Goal: Task Accomplishment & Management: Manage account settings

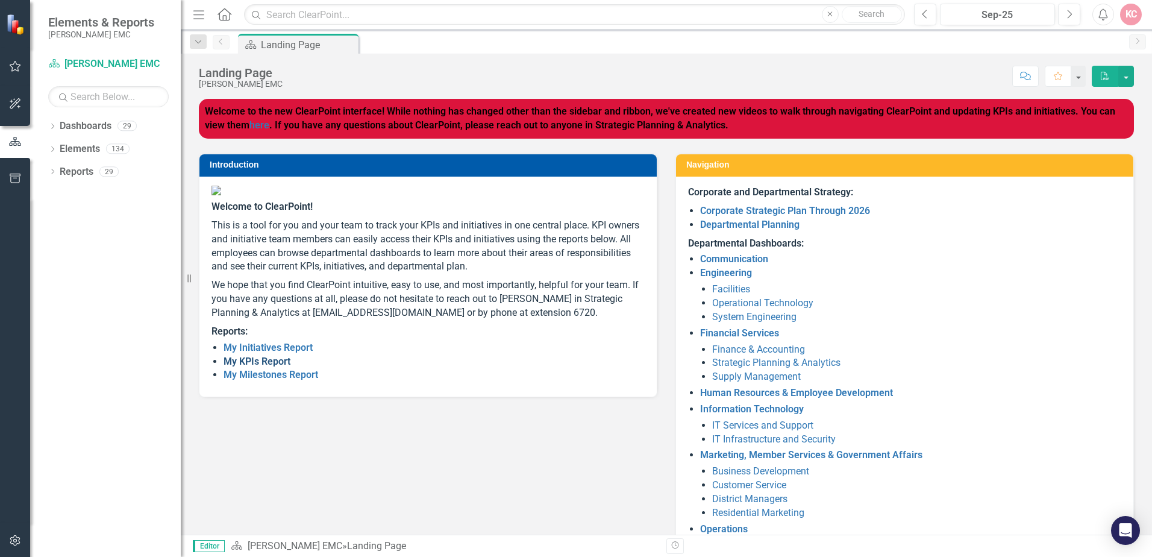
click at [245, 367] on link "My KPIs Report" at bounding box center [256, 360] width 67 height 11
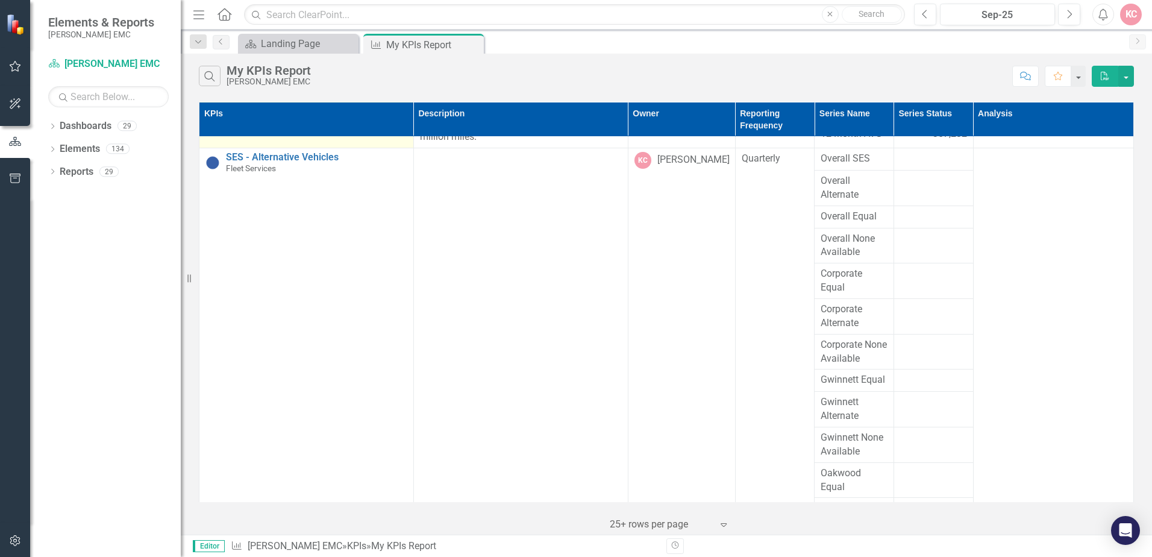
scroll to position [361, 0]
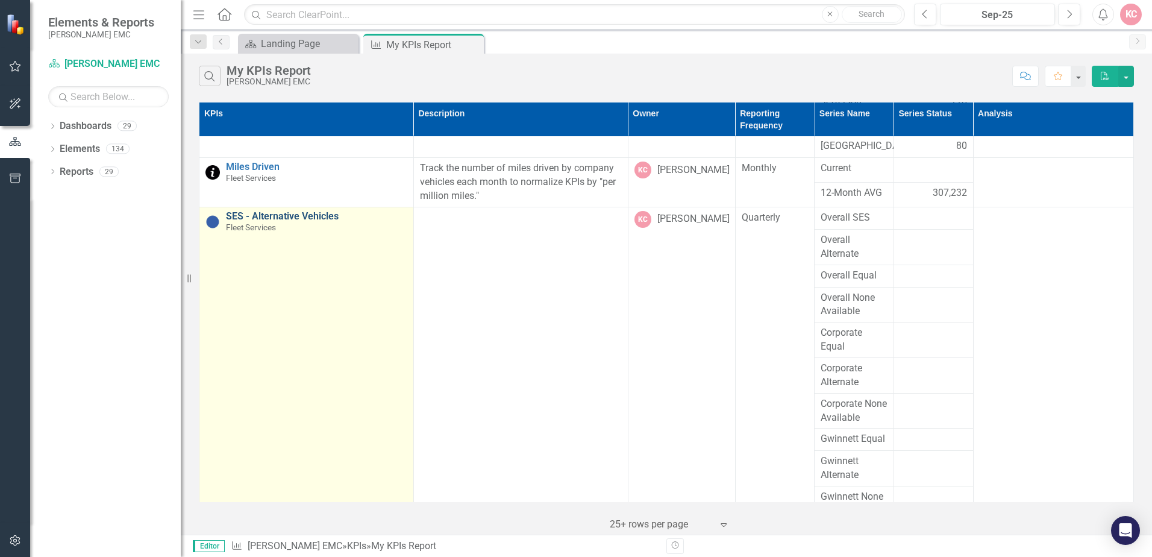
click at [258, 217] on link "SES - Alternative Vehicles" at bounding box center [316, 216] width 181 height 11
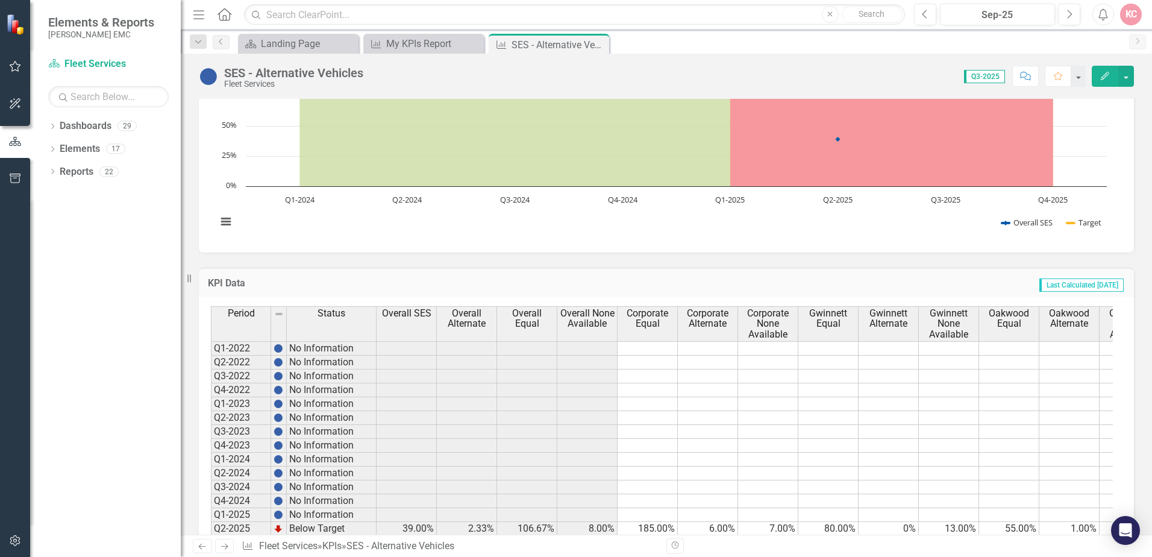
scroll to position [817, 0]
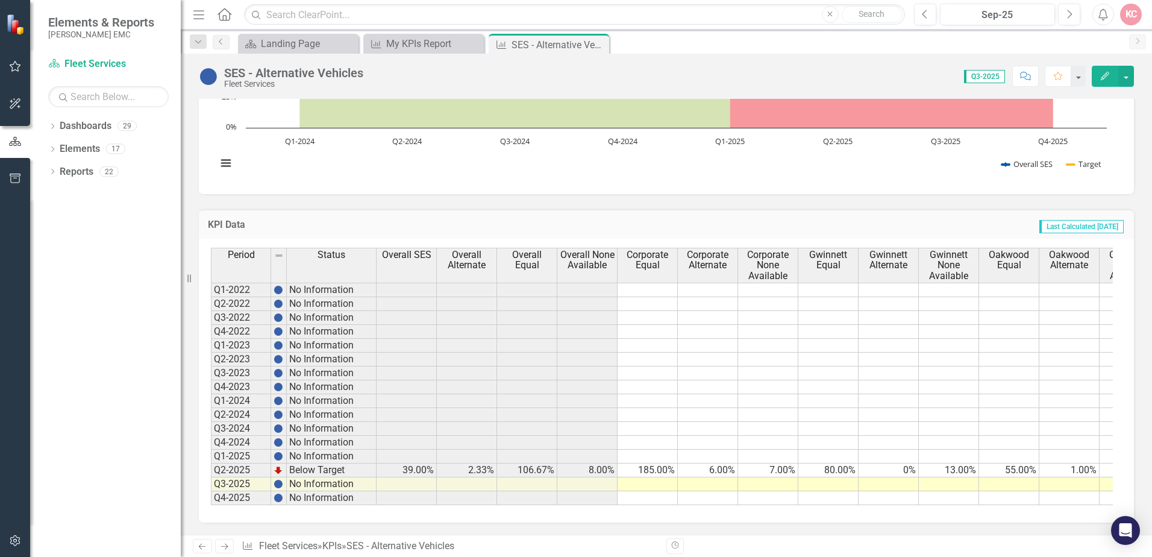
click at [639, 477] on td at bounding box center [647, 484] width 60 height 14
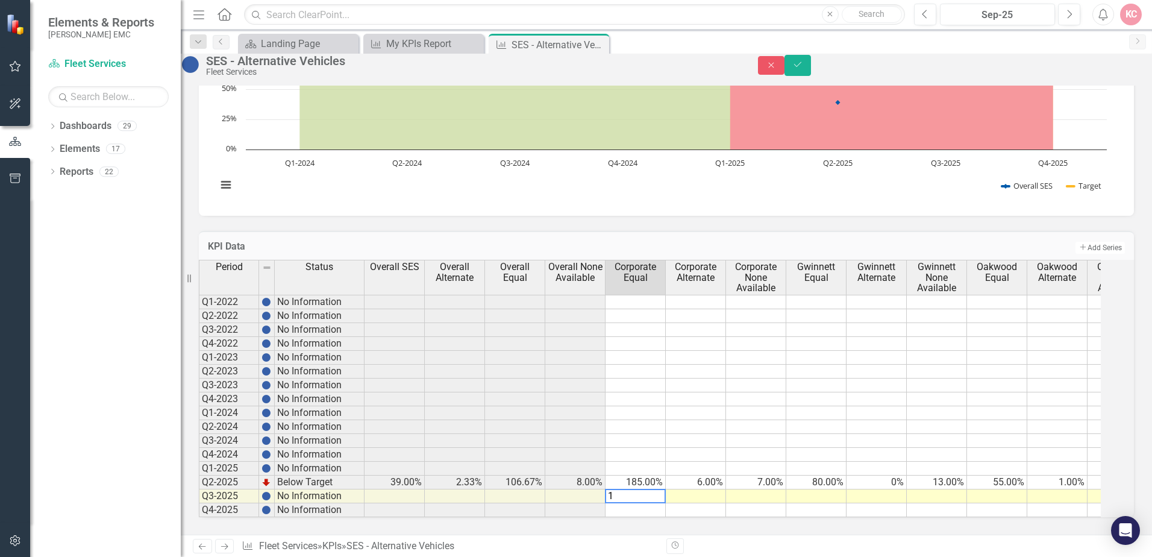
type textarea "16"
type textarea "2"
type textarea "0"
type textarea "2"
type textarea "1"
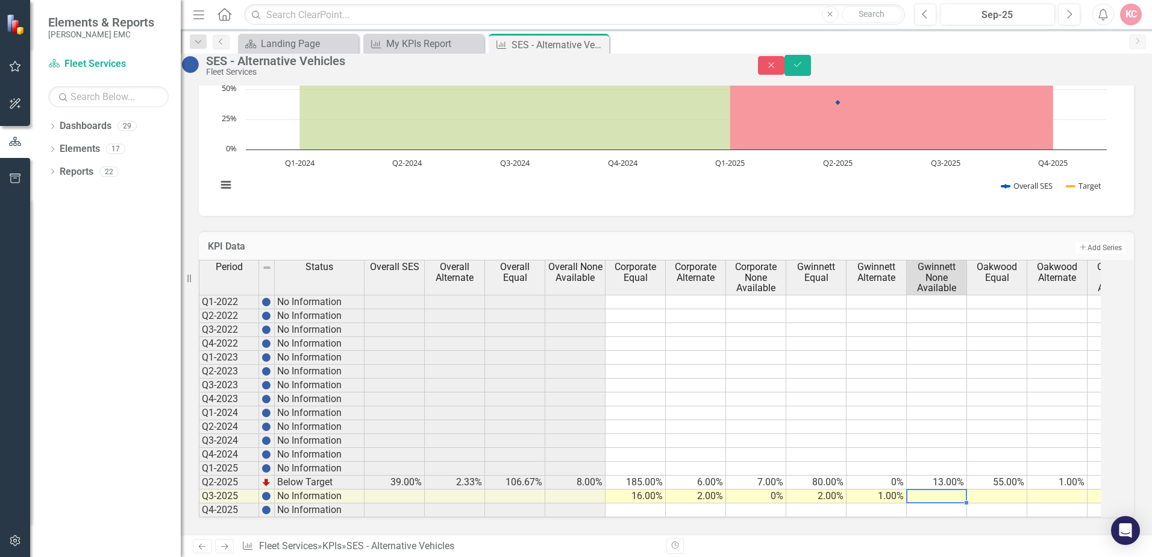
type textarea "3"
type textarea "10"
type textarea "8"
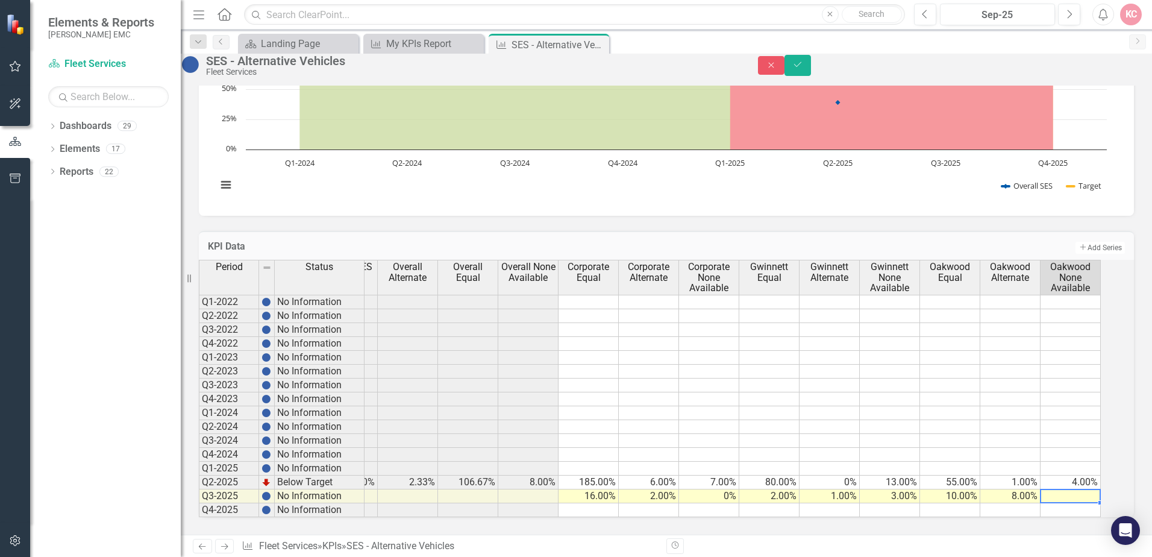
type textarea "1"
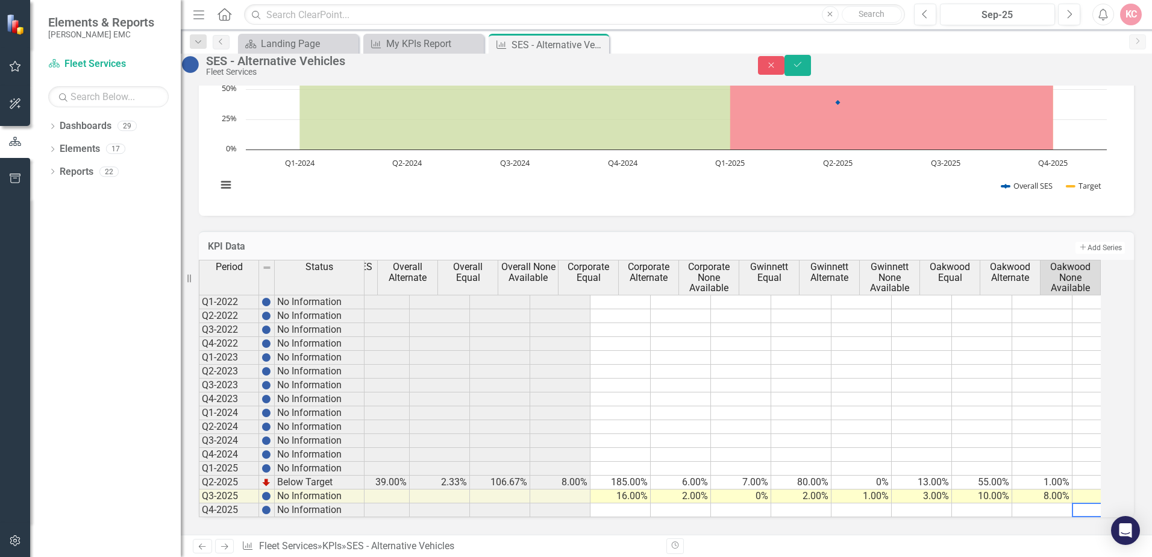
scroll to position [0, 0]
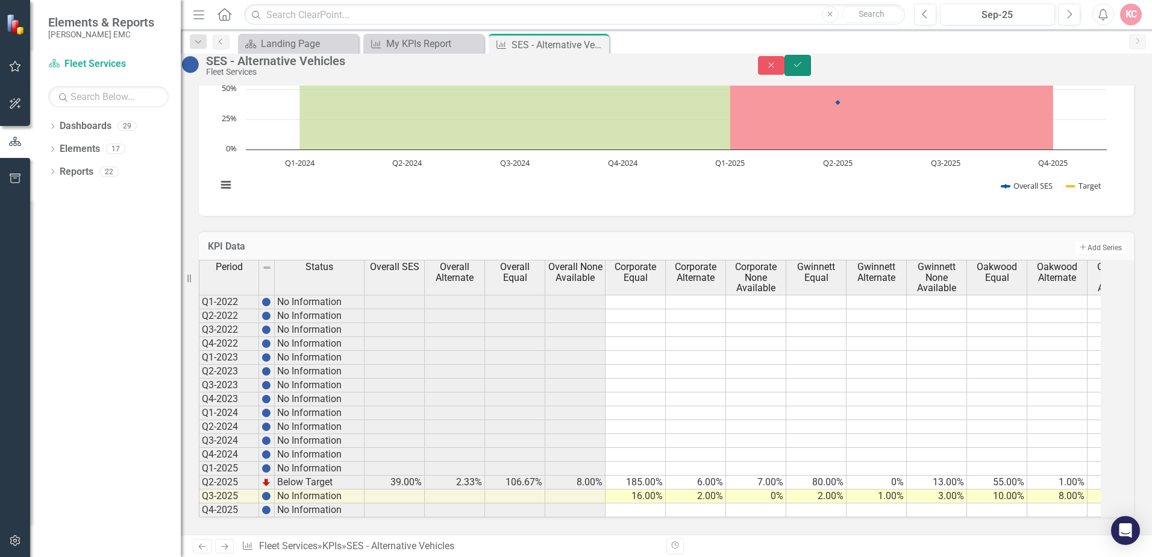
click at [811, 72] on button "Save" at bounding box center [797, 65] width 27 height 21
